Goal: Find contact information: Find contact information

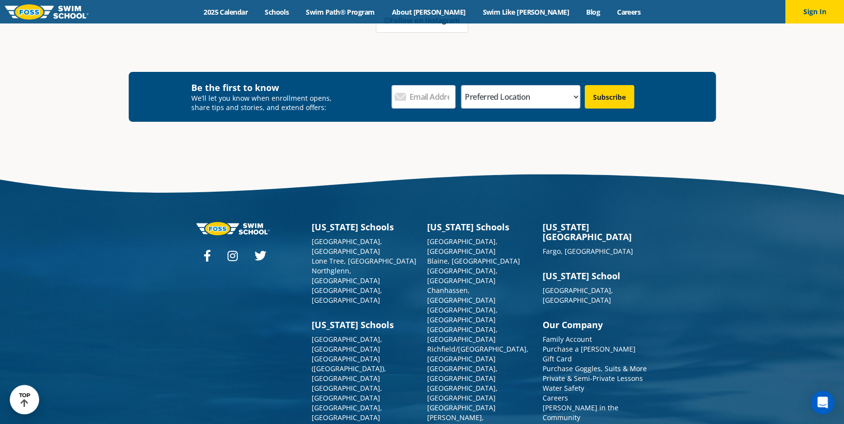
scroll to position [3648, 0]
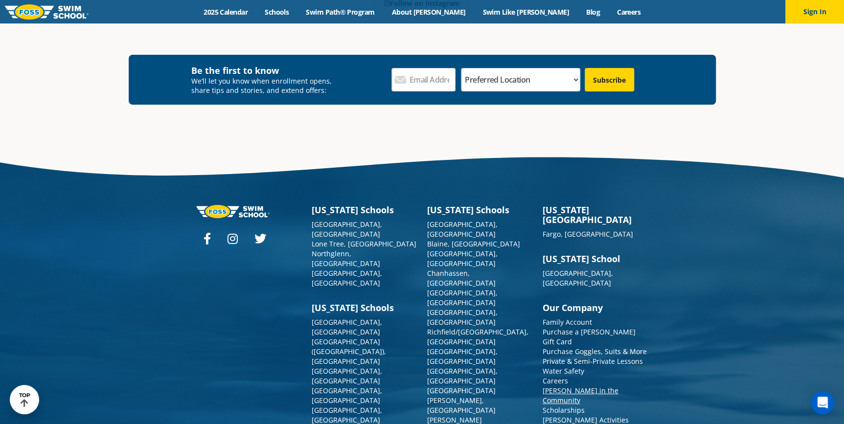
click at [597, 386] on link "[PERSON_NAME] in the Community" at bounding box center [581, 395] width 76 height 19
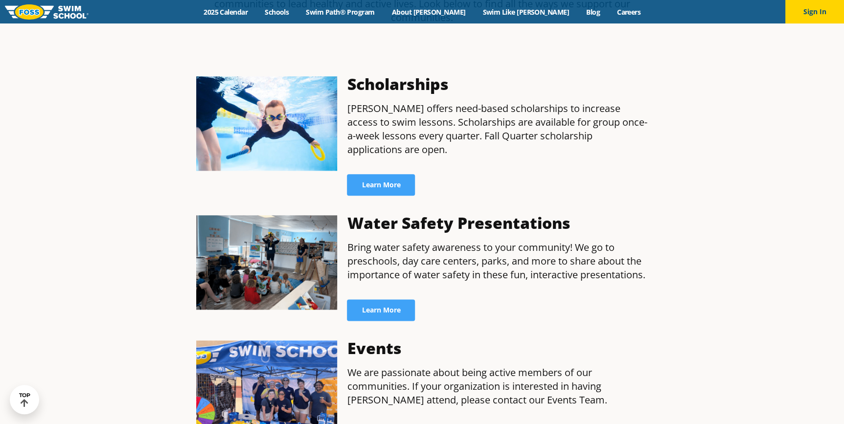
scroll to position [311, 0]
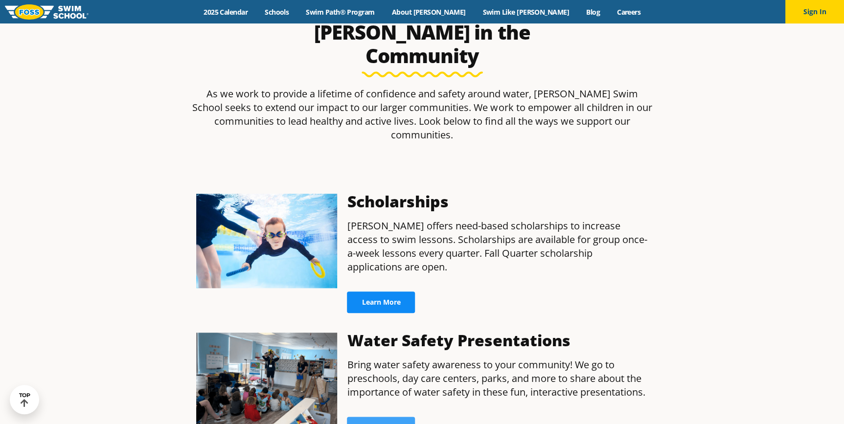
click at [393, 299] on span "Learn More" at bounding box center [381, 302] width 39 height 7
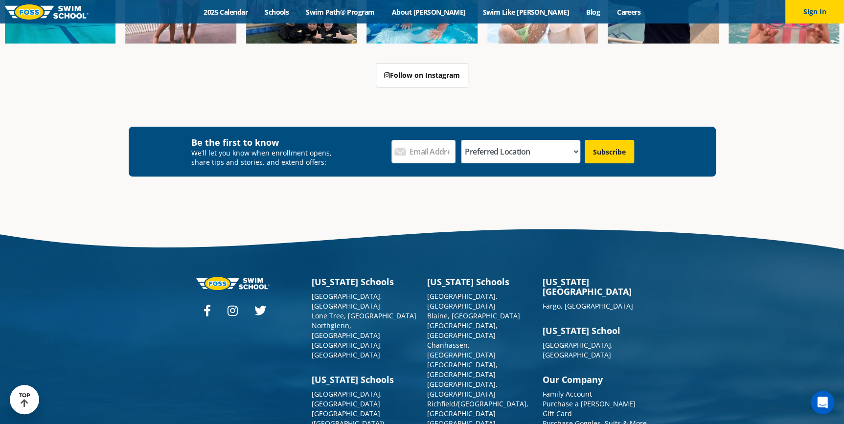
scroll to position [1864, 0]
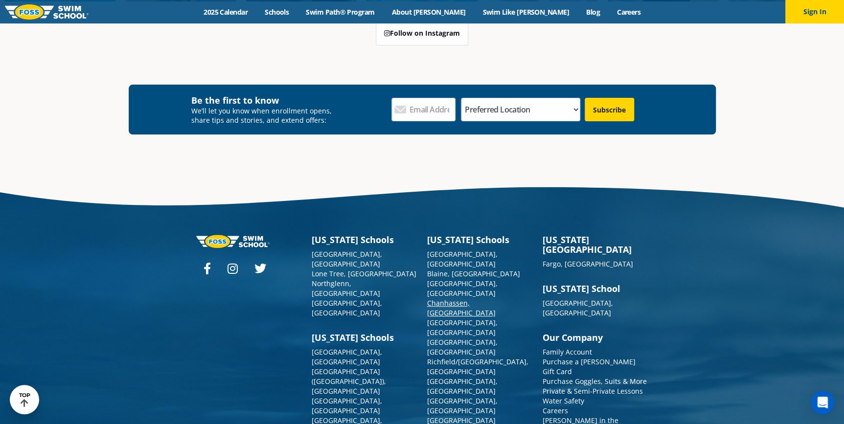
click at [452, 299] on link "Chanhassen, [GEOGRAPHIC_DATA]" at bounding box center [461, 308] width 69 height 19
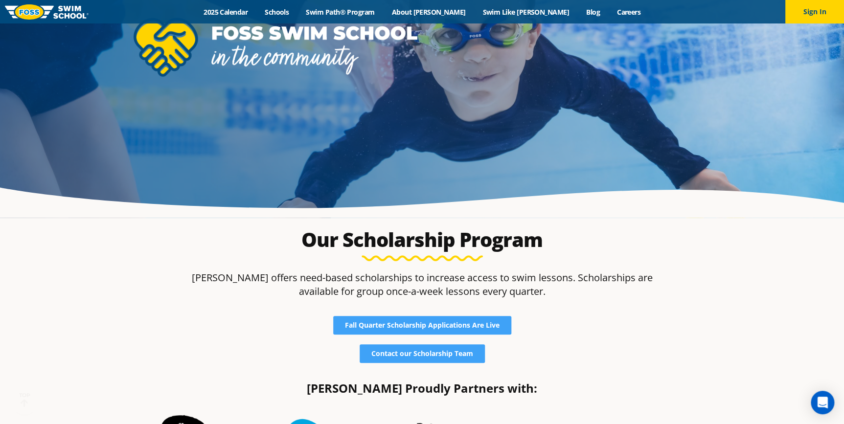
scroll to position [222, 0]
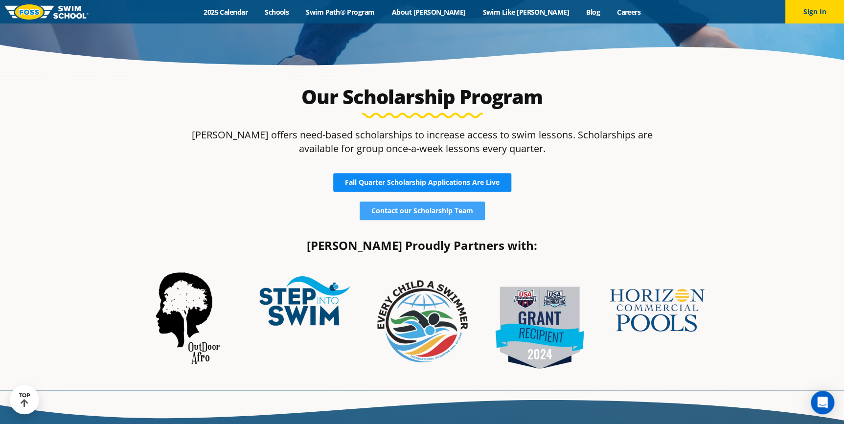
click at [420, 188] on link "Fall Quarter Scholarship Applications Are Live" at bounding box center [422, 182] width 178 height 19
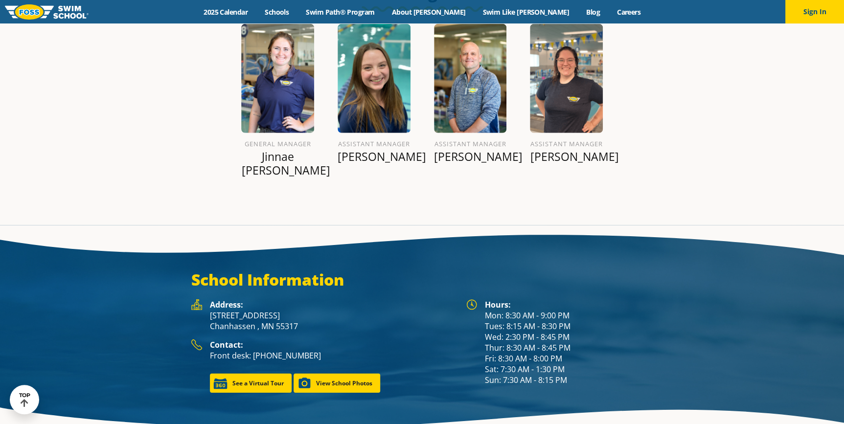
scroll to position [1335, 0]
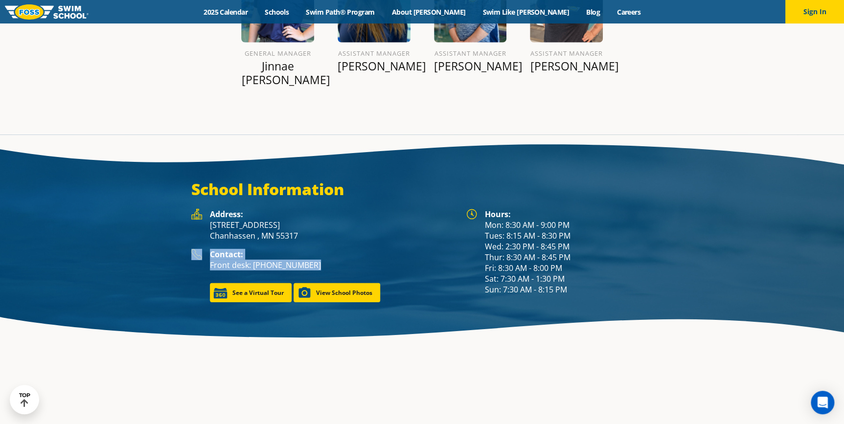
drag, startPoint x: 327, startPoint y: 221, endPoint x: 186, endPoint y: 216, distance: 141.1
click at [187, 216] on div "Address: 421 Lake Drive Chanhassen , MN 55317 Contact: Front desk: (952) 906-59…" at bounding box center [324, 256] width 275 height 94
copy div "Contact: Front desk: (952) 906-5942"
